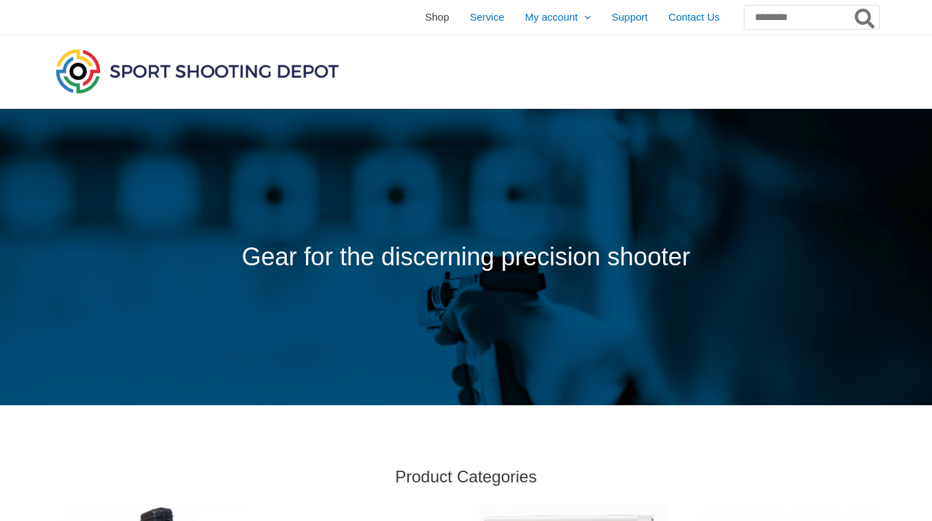
click at [425, 21] on span "Shop" at bounding box center [437, 17] width 24 height 34
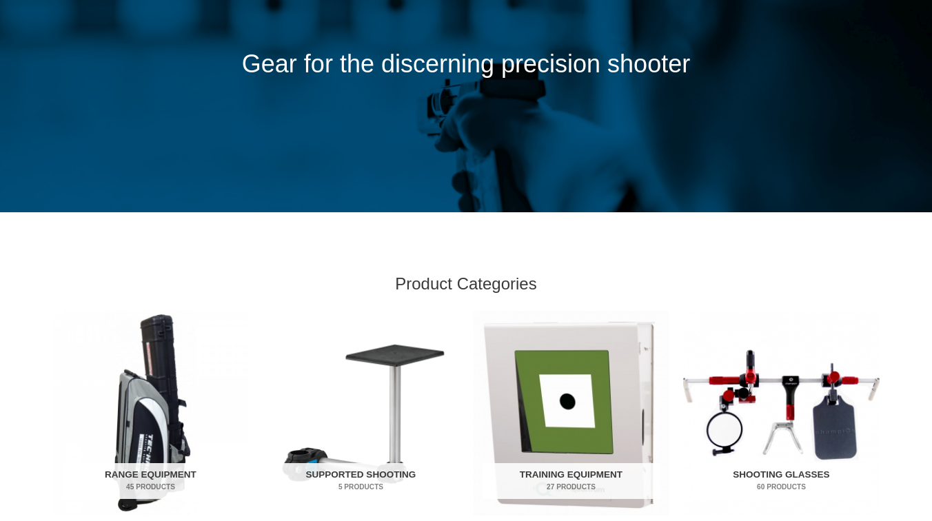
scroll to position [360, 0]
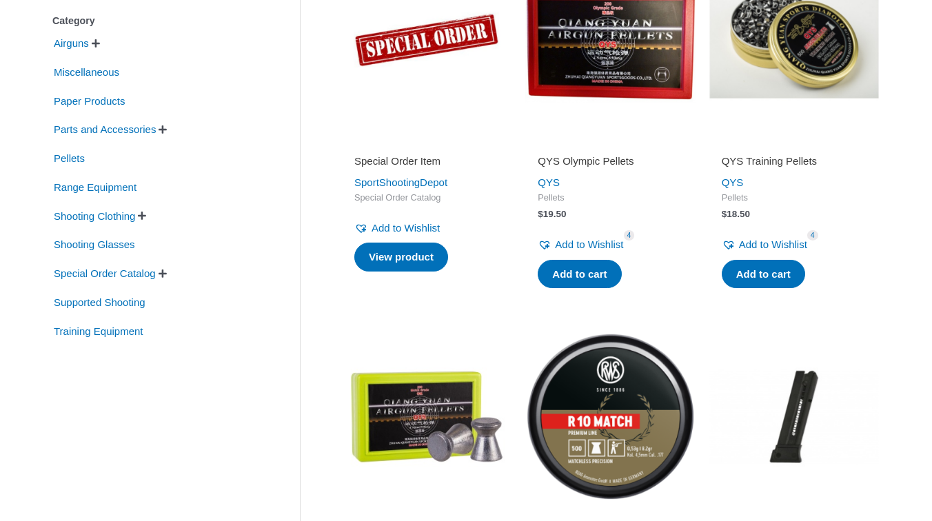
scroll to position [324, 0]
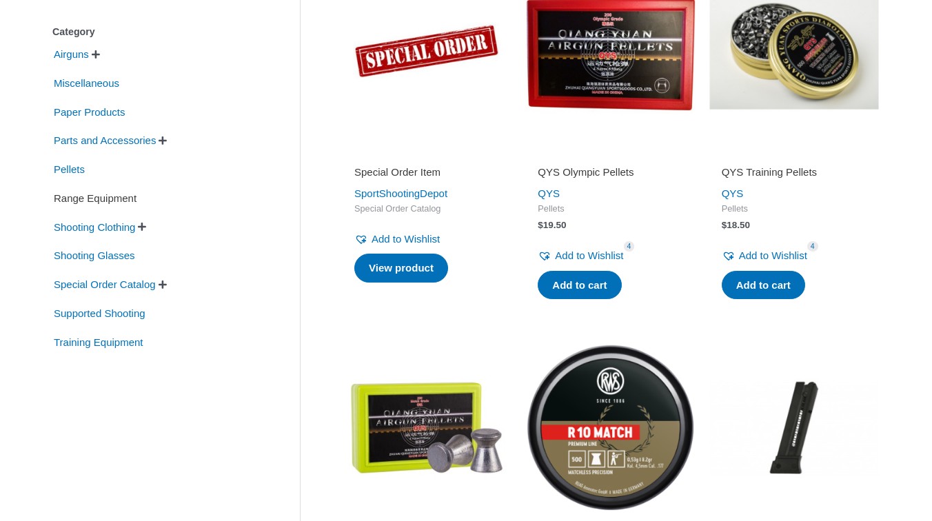
click at [86, 203] on span "Range Equipment" at bounding box center [95, 198] width 86 height 23
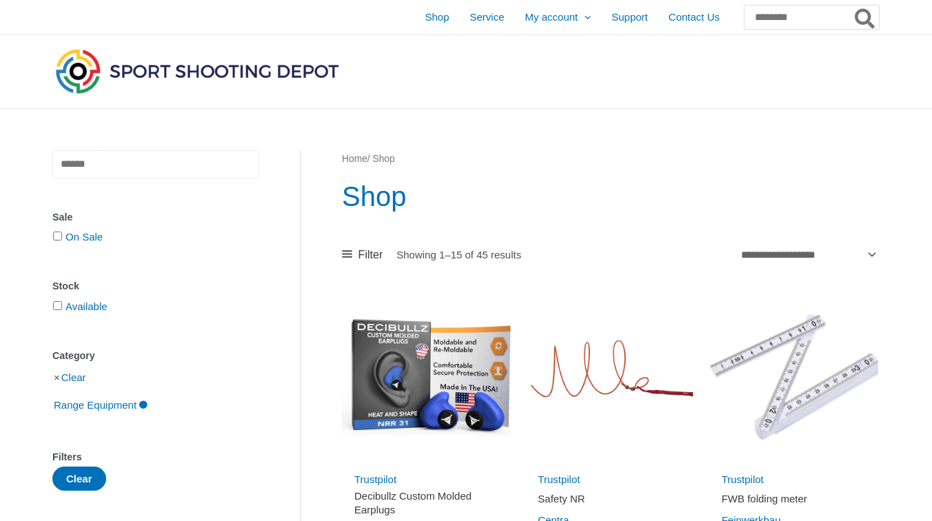
click at [200, 165] on input "text" at bounding box center [155, 164] width 206 height 28
type input "*****"
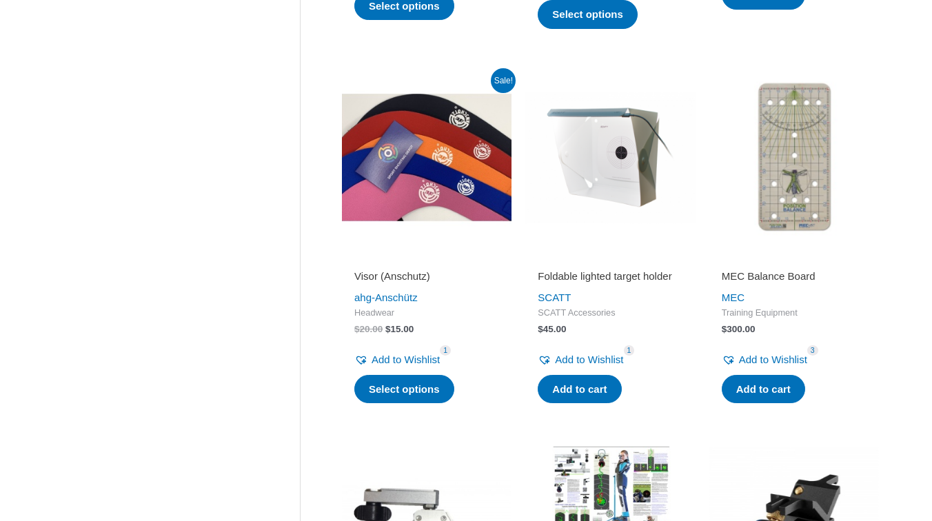
scroll to position [990, 0]
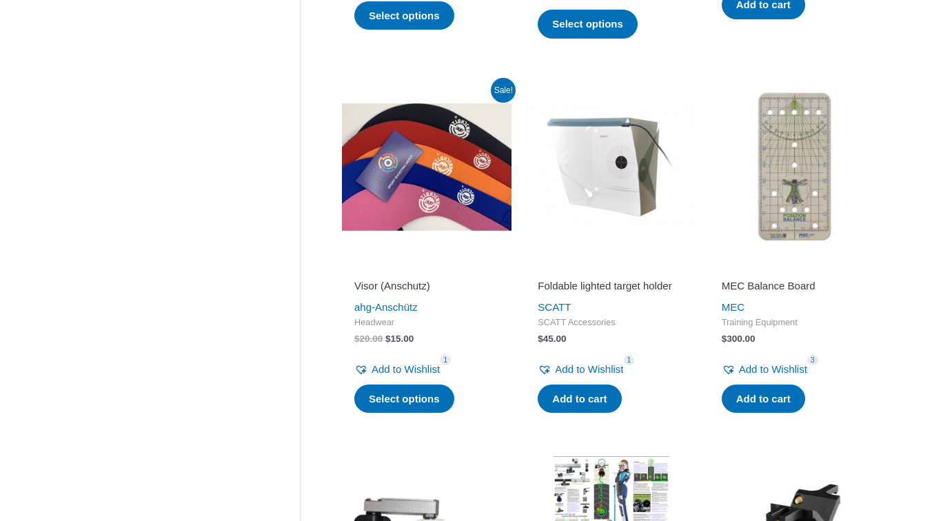
click at [613, 154] on img at bounding box center [611, 167] width 170 height 170
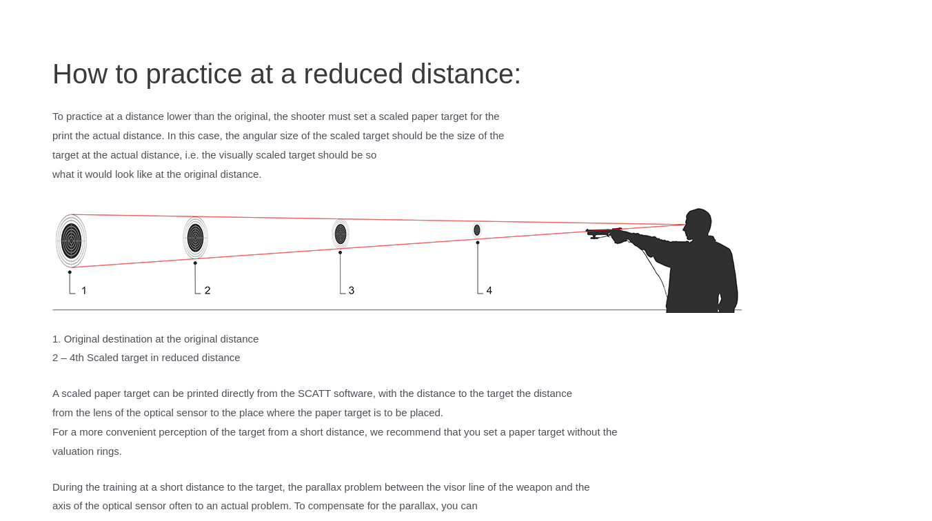
scroll to position [937, 0]
